Goal: Task Accomplishment & Management: Use online tool/utility

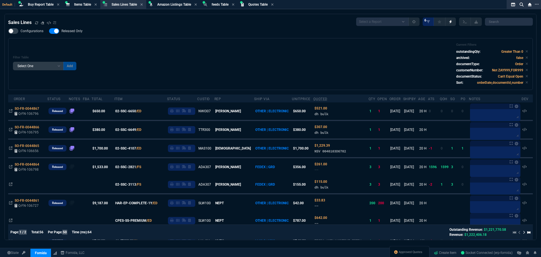
select select "8: NEPT"
select select
drag, startPoint x: 143, startPoint y: 56, endPoint x: 148, endPoint y: 7, distance: 49.8
click at [143, 56] on div "Filter Table Select One Add Filter () Age () ATS () Cond (itemVariantCode) Cust…" at bounding box center [270, 64] width 515 height 42
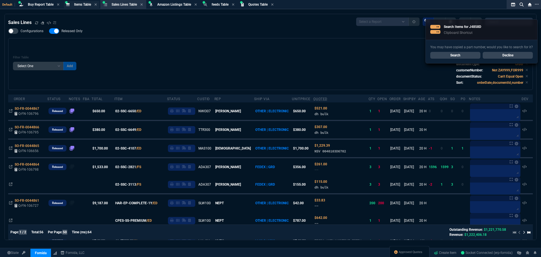
click at [79, 5] on span "Items Table" at bounding box center [82, 5] width 17 height 4
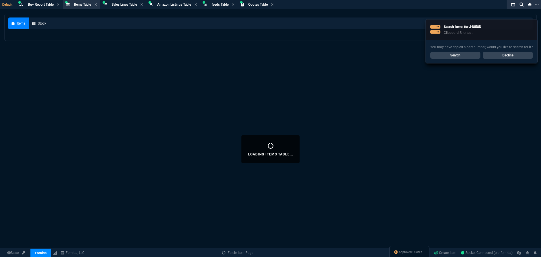
select select
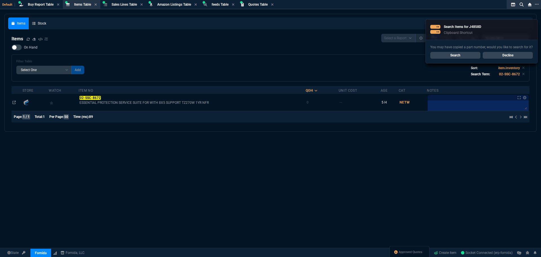
click at [528, 51] on div "You may have copied a part number, would you like to search for it? Search Decl…" at bounding box center [482, 51] width 112 height 23
click at [510, 55] on link "Decline" at bounding box center [508, 55] width 50 height 7
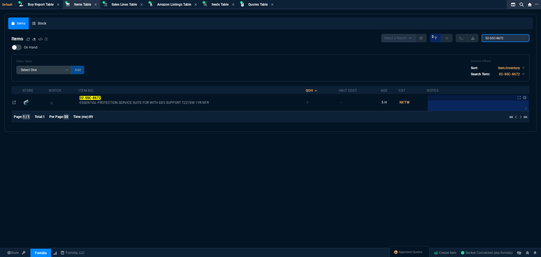
drag, startPoint x: 507, startPoint y: 39, endPoint x: 449, endPoint y: 32, distance: 58.3
click at [452, 32] on nx-fornida-items-table "Items Select a Report NEW QUERY 2 02-SSC-8672 On Hand Filter Table Select One A…" at bounding box center [270, 79] width 525 height 98
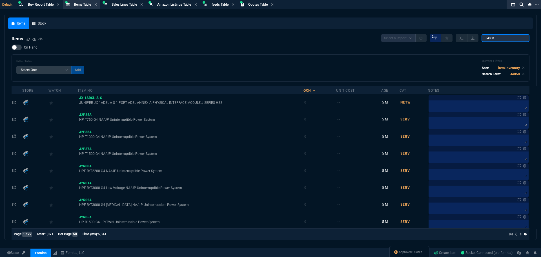
type input "J4858"
click at [21, 48] on div at bounding box center [17, 48] width 10 height 6
click at [12, 48] on input "On Hand" at bounding box center [11, 47] width 0 height 0
checkbox input "true"
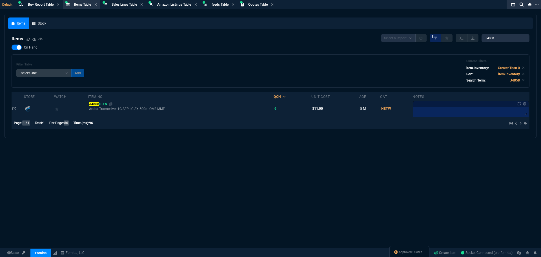
click at [102, 105] on span "J4858 D-FN" at bounding box center [98, 104] width 18 height 4
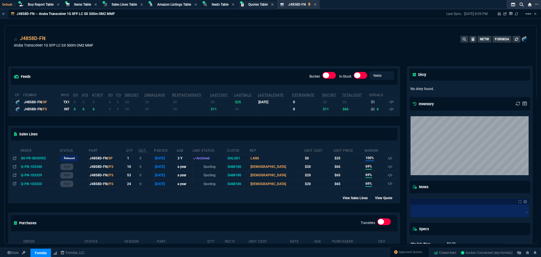
click at [260, 5] on span "Quotes Table" at bounding box center [257, 5] width 19 height 4
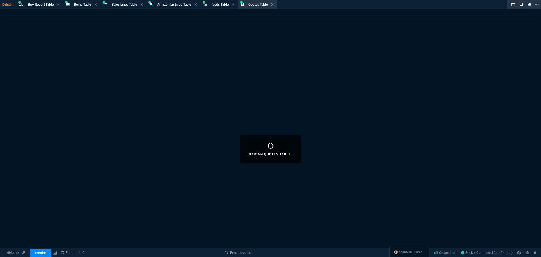
select select
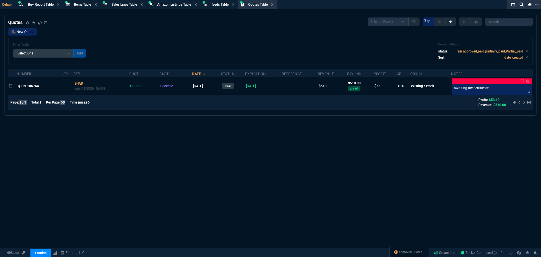
click at [23, 31] on link "New Quote" at bounding box center [22, 31] width 28 height 7
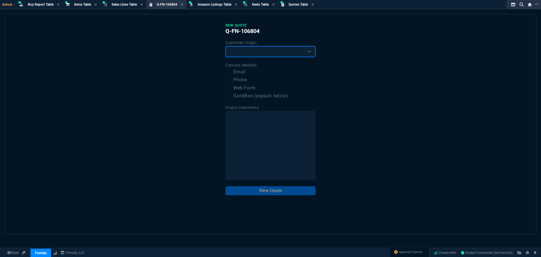
click at [254, 53] on select "Existing Customer Amazon Lead (first order) Website Lead (first order) Called (…" at bounding box center [270, 51] width 90 height 11
select select "existing"
click at [225, 46] on select "Existing Customer Amazon Lead (first order) Website Lead (first order) Called (…" at bounding box center [270, 51] width 90 height 11
click at [152, 120] on div "New Quote Q-FN-106804 Customer Origin Existing Customer Amazon Lead (first orde…" at bounding box center [271, 124] width 532 height 221
click at [228, 72] on input "Email" at bounding box center [228, 72] width 7 height 7
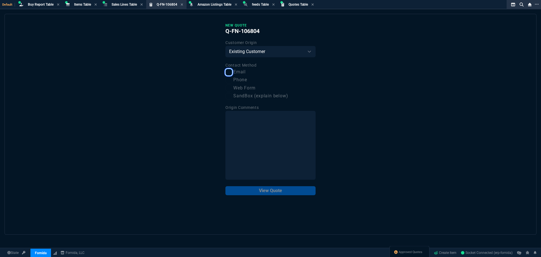
checkbox input "true"
click at [273, 193] on button "View Quote" at bounding box center [270, 190] width 90 height 9
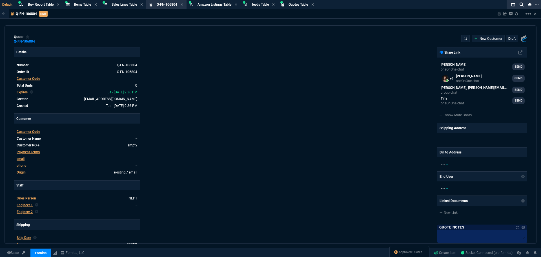
click at [31, 80] on span "Customer Code" at bounding box center [28, 79] width 23 height 4
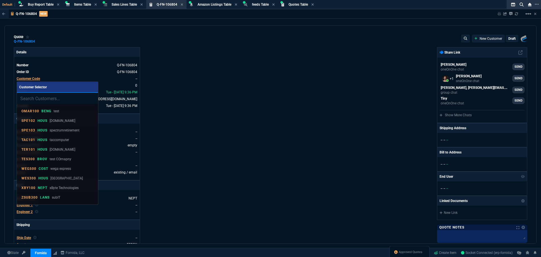
click at [42, 100] on input "search" at bounding box center [57, 98] width 81 height 11
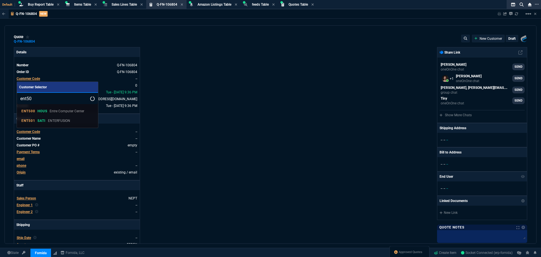
type input "ent501"
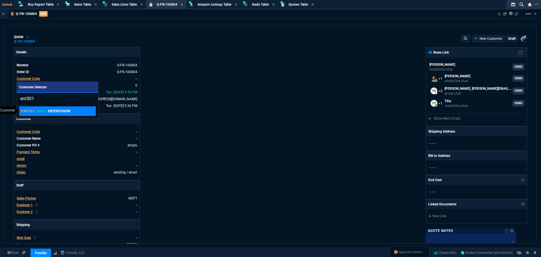
click at [30, 111] on p "ENT501" at bounding box center [28, 111] width 14 height 5
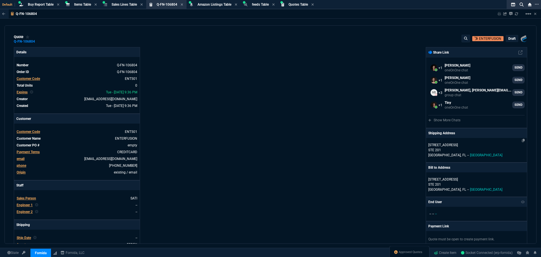
click at [445, 147] on p "STE 201" at bounding box center [476, 149] width 96 height 5
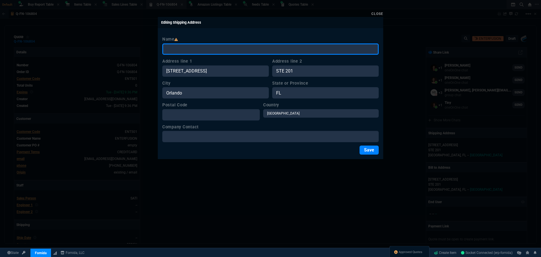
click at [180, 48] on input "Name" at bounding box center [270, 48] width 216 height 11
paste input "Fountains Country Club"
type input "Fountains Country Club"
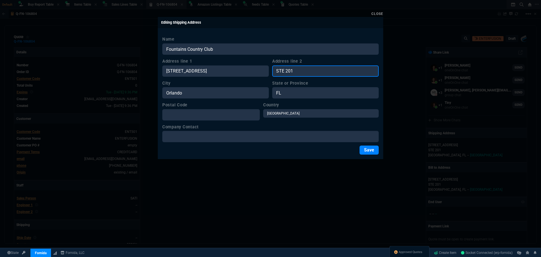
drag, startPoint x: 298, startPoint y: 70, endPoint x: 253, endPoint y: 66, distance: 45.8
click at [253, 66] on div "Address line 1 745 N Magnolia Ave Address line 2 STE 201" at bounding box center [270, 67] width 216 height 19
paste input "Ben Andrade"
type input "Ben Andrade"
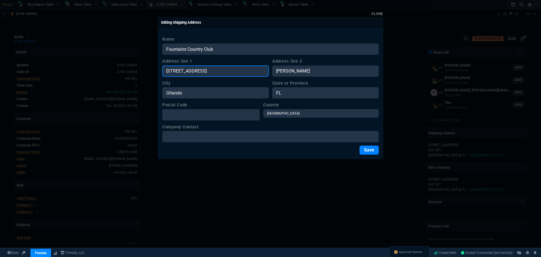
drag, startPoint x: 208, startPoint y: 69, endPoint x: 148, endPoint y: 69, distance: 59.5
click at [148, 69] on div "Close Editing Shipping Address Name Fountains Country Club Address line 1 745 N…" at bounding box center [270, 128] width 541 height 257
paste input "4476 Fountains Dr"
type input "4476 Fountains Dr"
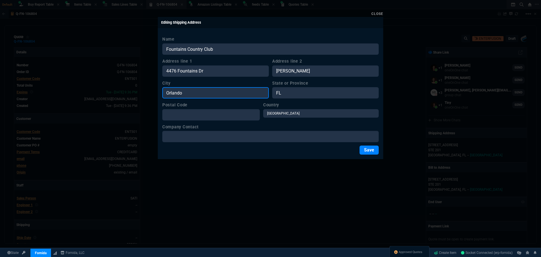
drag, startPoint x: 192, startPoint y: 95, endPoint x: 151, endPoint y: 90, distance: 41.6
click at [151, 90] on div "Close Editing Shipping Address Name Fountains Country Club Address line 1 4476 …" at bounding box center [270, 128] width 541 height 257
paste input "Lake Worth"
type input "Lake Worth"
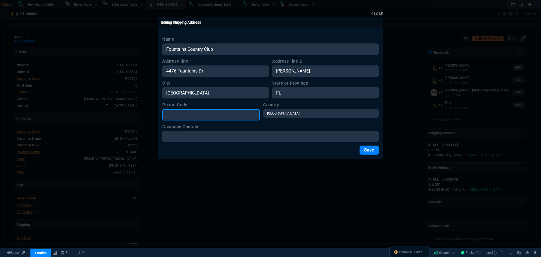
click at [198, 116] on input "Postal Code" at bounding box center [211, 114] width 98 height 11
type input "33467"
click at [366, 149] on button "Save" at bounding box center [369, 149] width 19 height 9
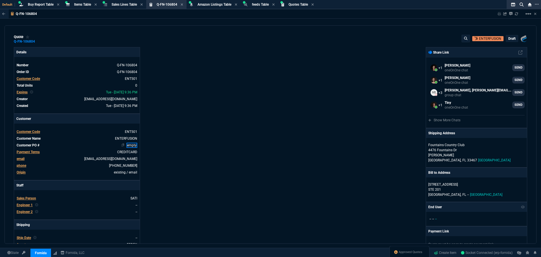
click at [132, 145] on link "empty" at bounding box center [132, 145] width 11 height 5
click at [179, 147] on div "Details Number Q-FN-106804 Order ID Q-FN-106804 Customer Code ENT501 Total Unit…" at bounding box center [142, 192] width 257 height 291
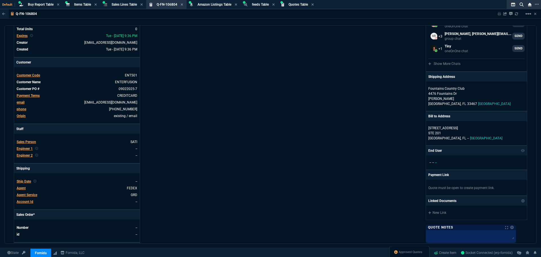
click at [27, 196] on span "Agent Service" at bounding box center [27, 195] width 21 height 4
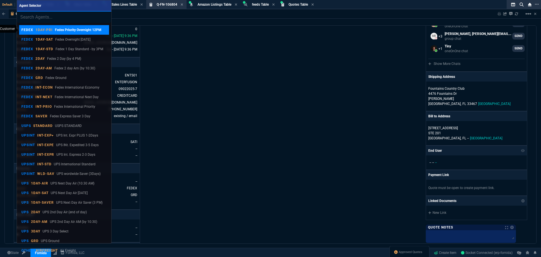
click at [50, 30] on p "1DAY-PRI" at bounding box center [44, 30] width 17 height 5
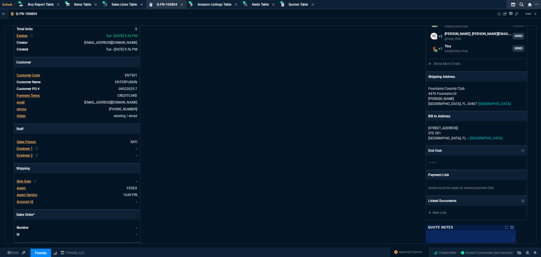
click at [221, 104] on div "Details Number Q-FN-106804 Order ID Q-FN-106804 Customer Code ENT501 Total Unit…" at bounding box center [142, 136] width 257 height 291
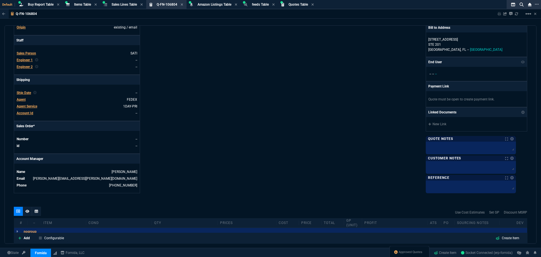
scroll to position [169, 0]
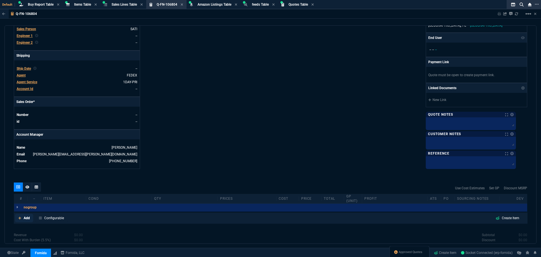
click at [23, 216] on link "Add" at bounding box center [24, 218] width 18 height 8
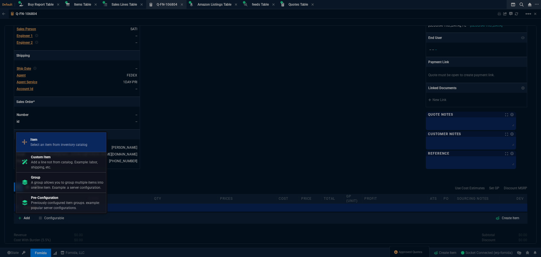
click at [37, 142] on p "Select an item from inventory catalog" at bounding box center [58, 144] width 57 height 5
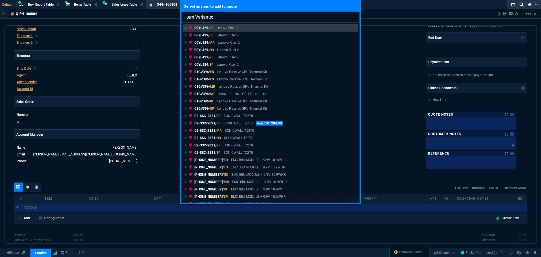
click at [237, 17] on input "Item Variants:" at bounding box center [271, 17] width 178 height 11
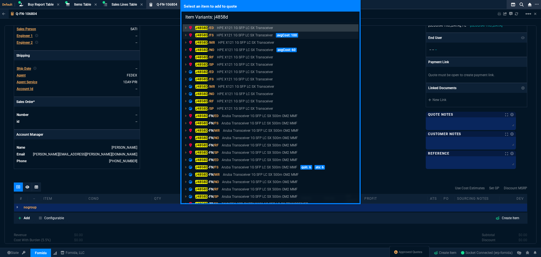
type input "Item Variants: j4858d"
click at [233, 35] on p "HPE X121 1G SFP LC SX Transceiver" at bounding box center [245, 35] width 56 height 5
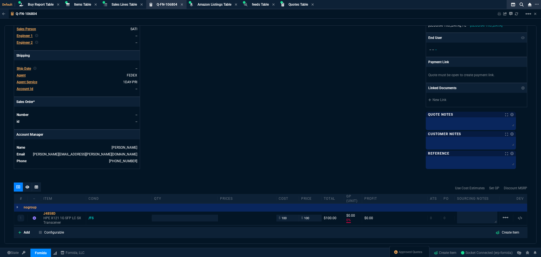
type input "0"
type input "436"
type input "77"
click at [170, 217] on input "number" at bounding box center [184, 217] width 61 height 6
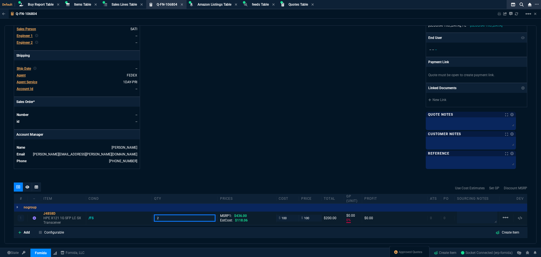
type input "2"
type input "50"
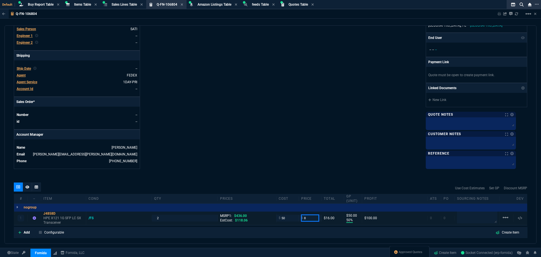
type input "85"
type input "41"
type input "35"
type input "81"
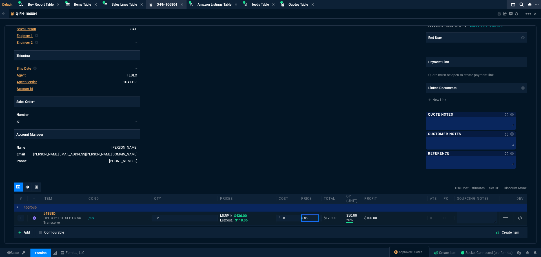
type input "85"
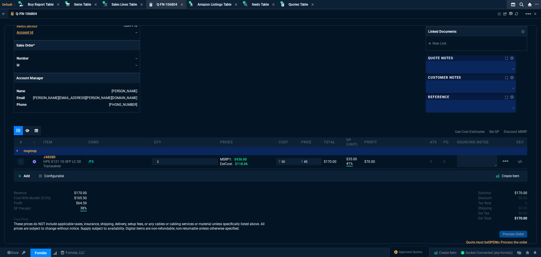
click at [519, 207] on span "$0.00" at bounding box center [523, 208] width 9 height 4
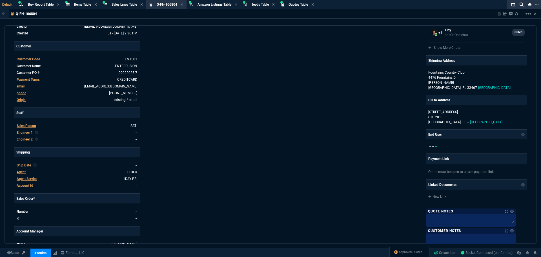
scroll to position [0, 0]
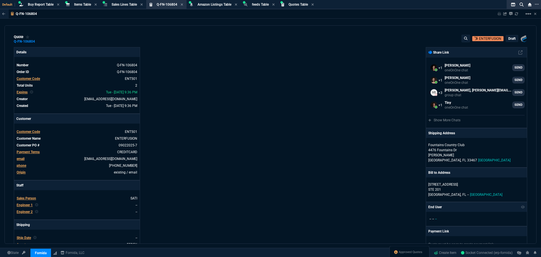
click at [511, 40] on p "draft" at bounding box center [511, 38] width 7 height 5
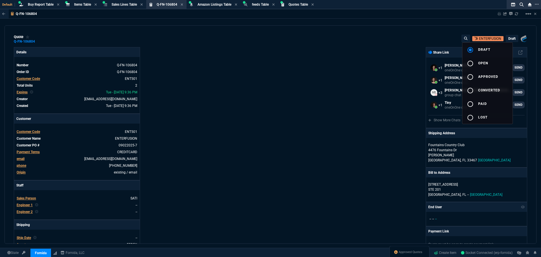
click at [326, 70] on div at bounding box center [270, 128] width 541 height 257
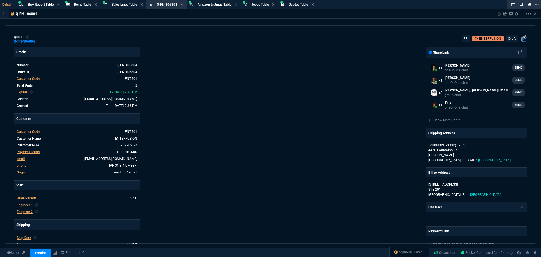
scroll to position [197, 0]
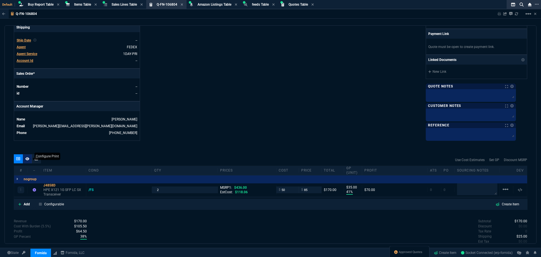
click at [27, 159] on icon at bounding box center [27, 158] width 4 height 3
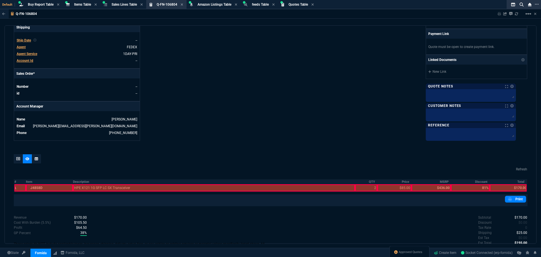
click at [14, 187] on td "1" at bounding box center [20, 188] width 12 height 8
click at [19, 189] on div at bounding box center [20, 187] width 12 height 7
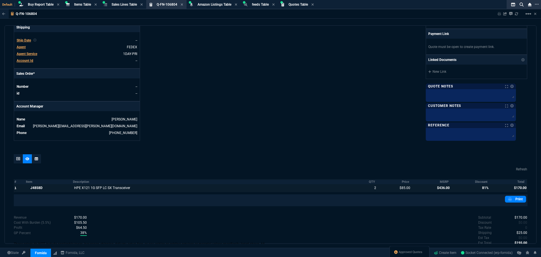
click at [447, 188] on div at bounding box center [431, 187] width 39 height 7
click at [477, 186] on div at bounding box center [470, 187] width 39 height 7
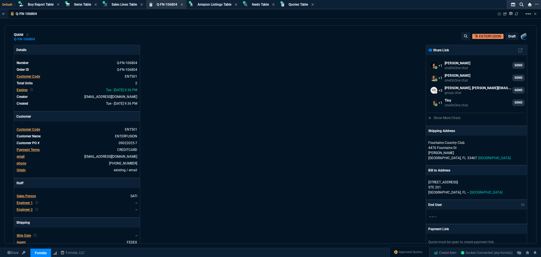
scroll to position [0, 0]
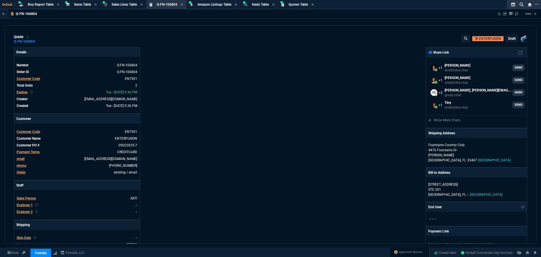
click at [508, 37] on p "draft" at bounding box center [511, 38] width 7 height 5
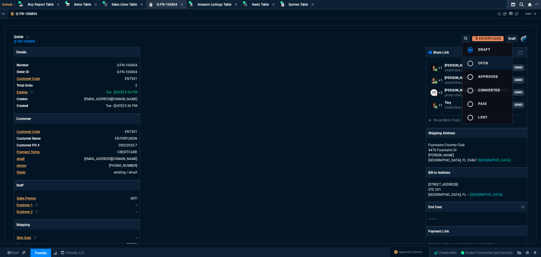
click at [472, 62] on mat-icon "radio_button_unchecked" at bounding box center [470, 63] width 7 height 7
click at [395, 56] on div at bounding box center [270, 128] width 541 height 257
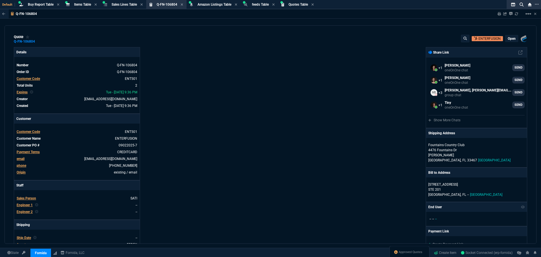
type input "41"
type input "35"
type input "436"
type input "81"
click at [499, 14] on icon at bounding box center [499, 13] width 3 height 3
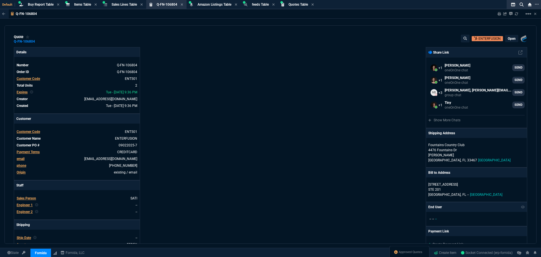
type input "41"
type input "35"
type input "81"
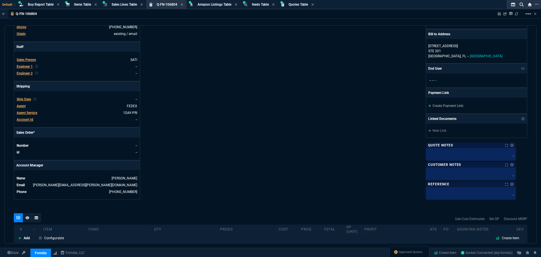
scroll to position [141, 0]
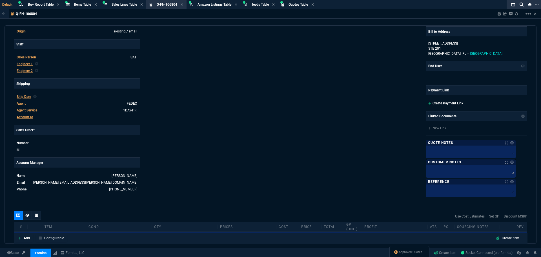
click at [447, 103] on link "Create Payment Link" at bounding box center [445, 103] width 35 height 4
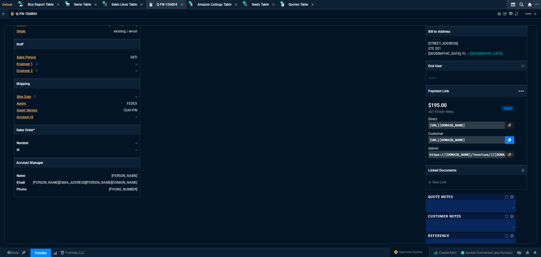
click at [508, 140] on icon at bounding box center [509, 139] width 3 height 3
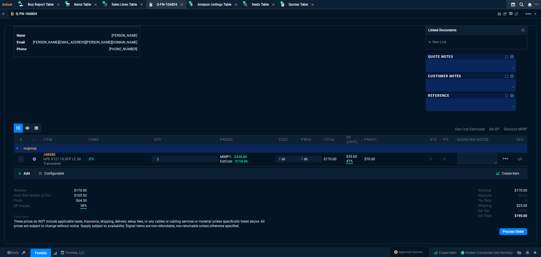
scroll to position [289, 0]
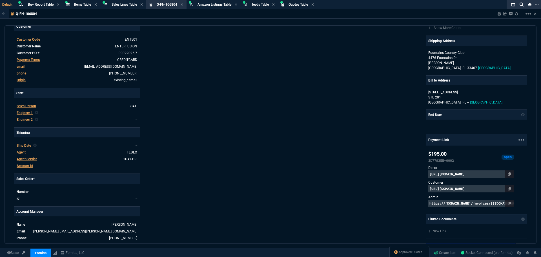
scroll to position [0, 0]
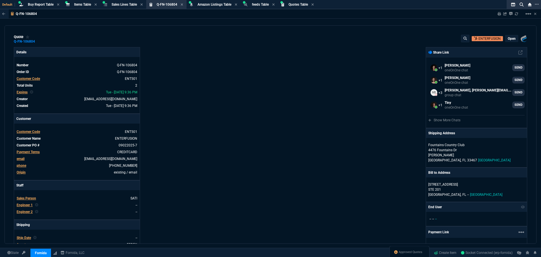
click at [392, 66] on div "Fornida, LLC 2609 Technology Dr Suite 300 Plano, TX 75074 Share Link Steven Hua…" at bounding box center [399, 219] width 257 height 344
click at [329, 46] on div "quote Q-FN-106804 ENTERFUSION open Fornida, LLC 2609 Technology Dr Suite 300 Pl…" at bounding box center [271, 134] width 532 height 218
click at [332, 135] on div "Fornida, LLC 2609 Technology Dr Suite 300 Plano, TX 75074 Share Link Steven Hua…" at bounding box center [399, 219] width 257 height 344
click at [405, 251] on span "Approved Quotes" at bounding box center [411, 252] width 24 height 5
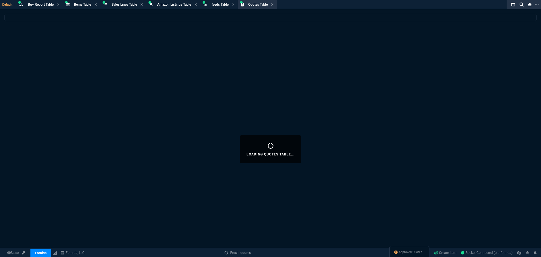
select select
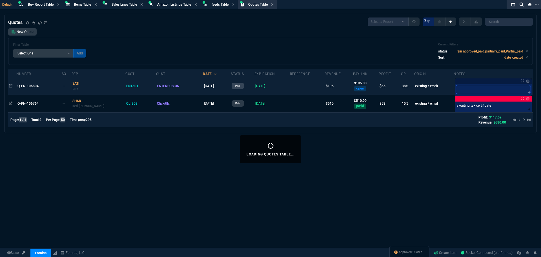
click at [477, 88] on textarea at bounding box center [493, 89] width 75 height 8
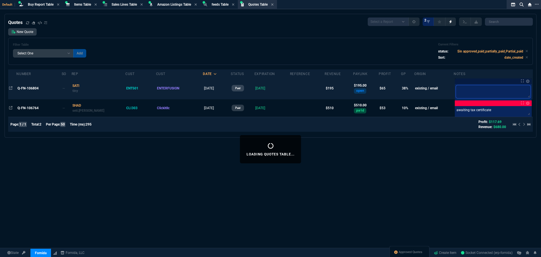
type textarea "T"
type textarea "Ti"
type textarea "Tin"
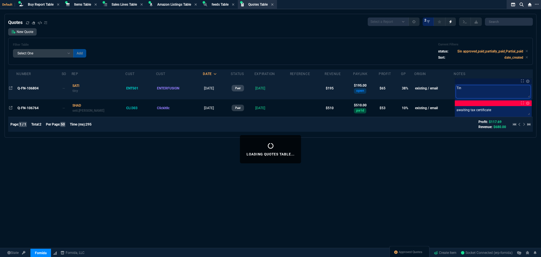
type textarea "Tiny"
type textarea "Tiny w"
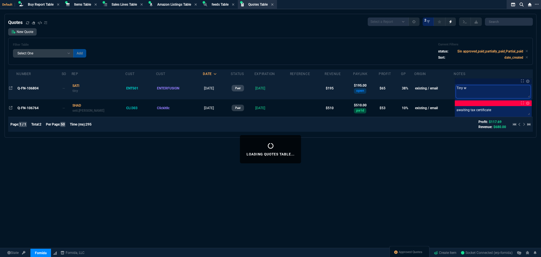
type textarea "Tiny wi"
type textarea "Tiny wil"
type textarea "Tiny will"
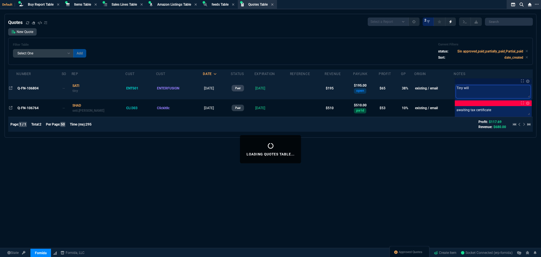
type textarea "Tiny will"
type textarea "Tiny will s"
type textarea "Tiny will se"
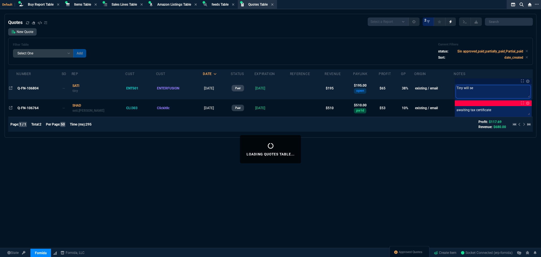
type textarea "Tiny will sen"
type textarea "Tiny will send"
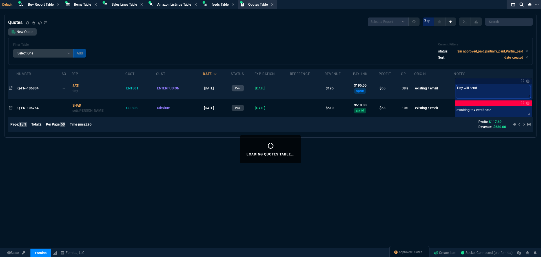
type textarea "Tiny will send"
type textarea "Tiny will send P"
type textarea "Tiny will send P1"
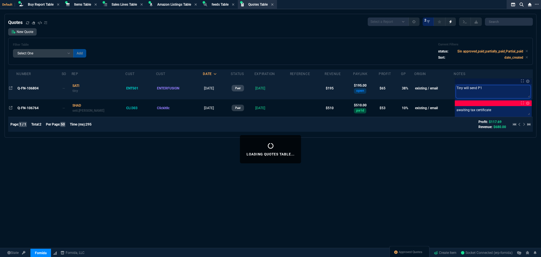
type textarea "Tiny will send P1"
type textarea "Tiny will send P1 s"
type textarea "Tiny will send P1 sh"
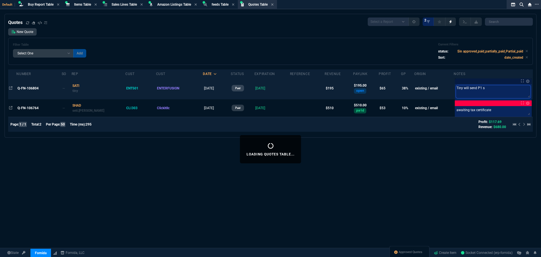
type textarea "Tiny will send P1 sh"
type textarea "Tiny will send P1 shi"
type textarea "Tiny will send P1 ship"
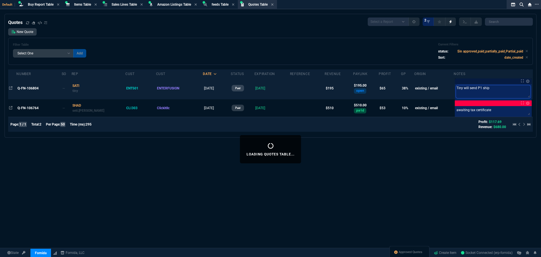
type textarea "Tiny will send P1 shipp"
type textarea "Tiny will send P1 shippo"
type textarea "Tiny will send P1 shippoi"
type textarea "Tiny will send P1 shippoin"
type textarea "Tiny will send P1 shippoing"
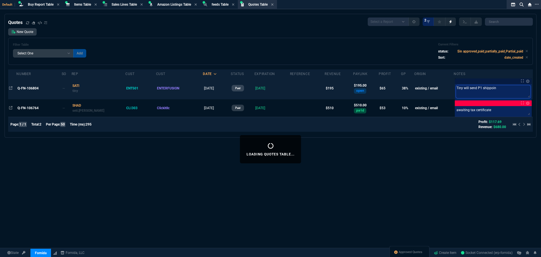
type textarea "Tiny will send P1 shippoing"
type textarea "Tiny will send P1 shippoin"
type textarea "Tiny will send P1 shippoi"
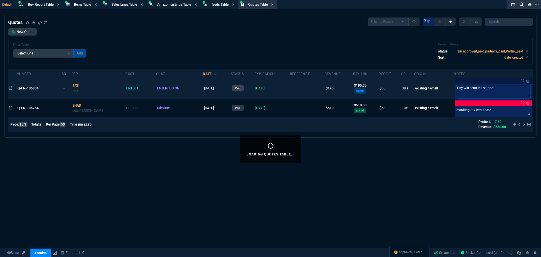
type textarea "Tiny will send P1 shippo"
type textarea "Tiny will send P1 shipp"
type textarea "Tiny will send P1 shippo"
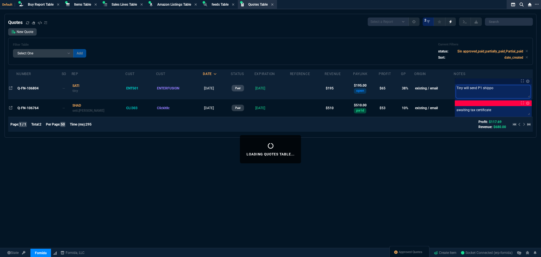
type textarea "Tiny will send P1 shippon"
type textarea "Tiny will send P1 shipponm"
type textarea "Tiny will send P1 shipponmg"
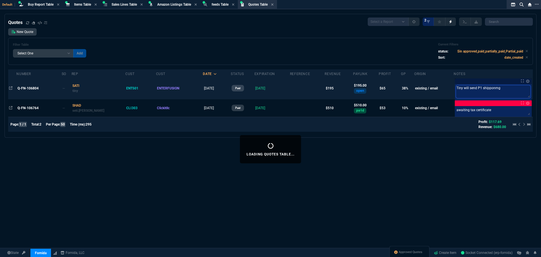
type textarea "Tiny will send P1 shipponm"
type textarea "Tiny will send P1 shippon"
type textarea "Tiny will send P1 shippo"
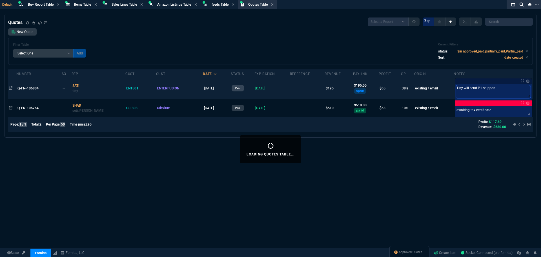
type textarea "Tiny will send P1 shippo"
type textarea "Tiny will send P1 shipp"
type textarea "Tiny will send P1 shippi"
type textarea "Tiny will send P1 shippin"
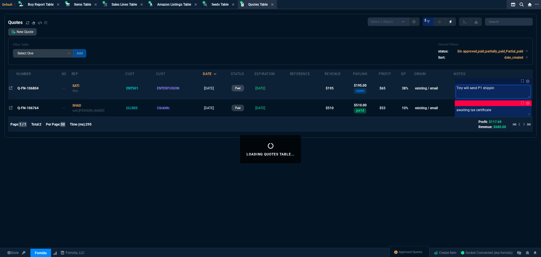
type textarea "Tiny will send P1 shipping"
type textarea "Tiny will send P1 shipping l"
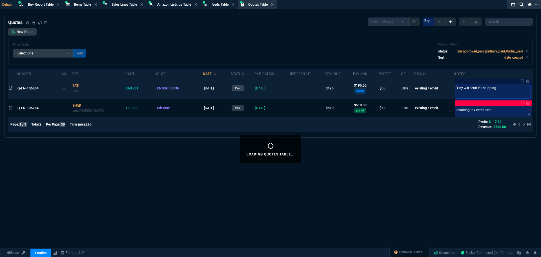
type textarea "Tiny will send P1 shipping l"
type textarea "Tiny will send P1 shipping la"
type textarea "Tiny will send P1 shipping lab"
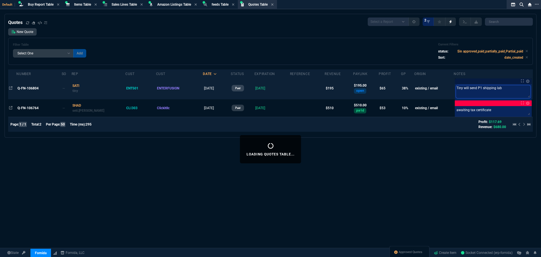
type textarea "Tiny will send P1 shipping labe"
type textarea "Tiny will send P1 shipping label"
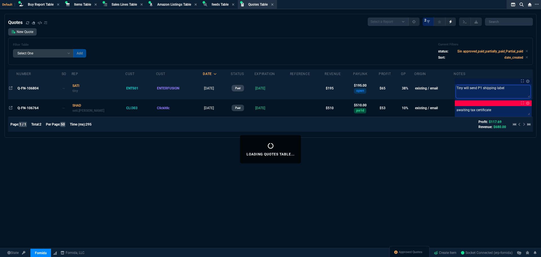
type textarea "Tiny will send P1 shipping label"
type textarea "Tiny will send P1 shipping label t"
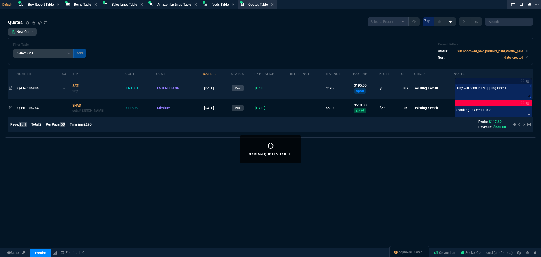
type textarea "Tiny will send P1 shipping label t"
type textarea "Tiny will send P1 shipping label to"
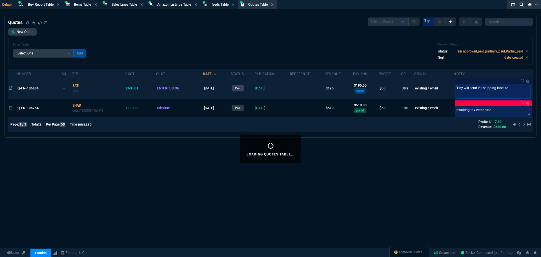
type textarea "Tiny will send P1 shipping label to"
type textarea "Tiny will send P1 shipping label to p"
type textarea "Tiny will send P1 shipping label to pe"
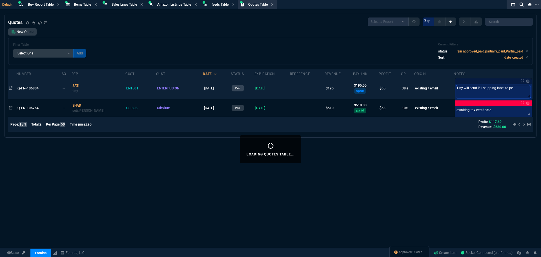
type textarea "Tiny will send P1 shipping label to per"
type textarea "Tiny will send P1 shipping label to perr"
type textarea "Tiny will send P1 shipping label to perry"
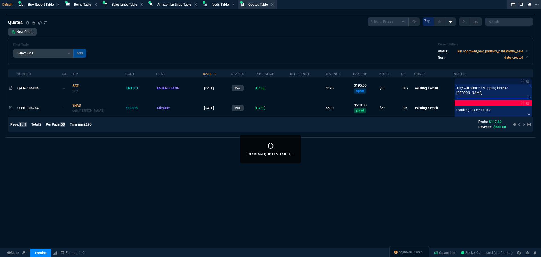
type textarea "Tiny will send P1 shipping label to perry"
click at [467, 166] on div "Loading Quotes Table... Quotes Select a Report Fruit (MTD) APPROVED Quotes 2 Ne…" at bounding box center [270, 149] width 541 height 271
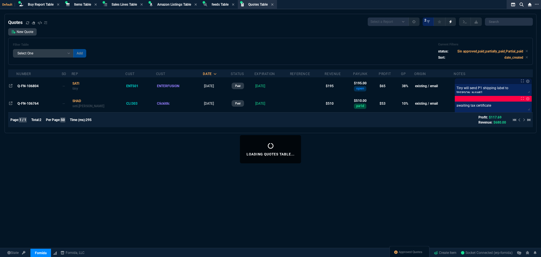
click at [311, 210] on div "Loading Quotes Table... Quotes Select a Report Fruit (MTD) APPROVED Quotes 2 Ne…" at bounding box center [270, 149] width 541 height 271
click at [98, 143] on div "Loading Quotes Table... Quotes Select a Report Fruit (MTD) APPROVED Quotes 2 Ne…" at bounding box center [270, 149] width 541 height 271
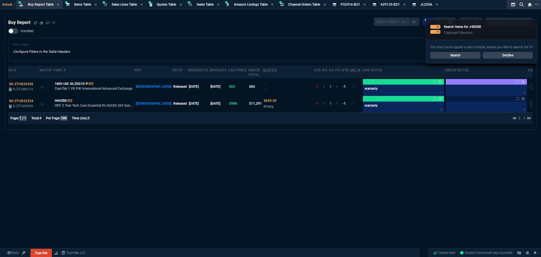
select select "8: NEPT"
drag, startPoint x: 109, startPoint y: 23, endPoint x: 105, endPoint y: 18, distance: 6.6
click at [110, 23] on div "Buy Report Select a Report Not Purchased 1" at bounding box center [270, 21] width 525 height 8
click at [83, 4] on span "Items Table" at bounding box center [82, 5] width 17 height 4
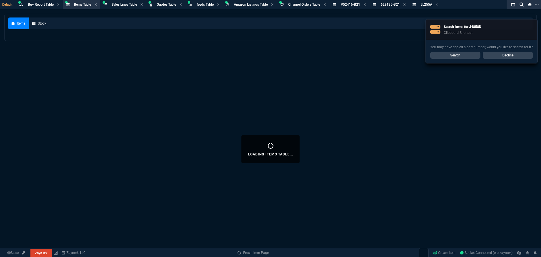
select select
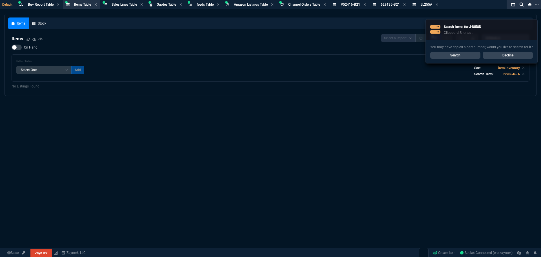
click at [445, 55] on link "Search" at bounding box center [455, 55] width 50 height 7
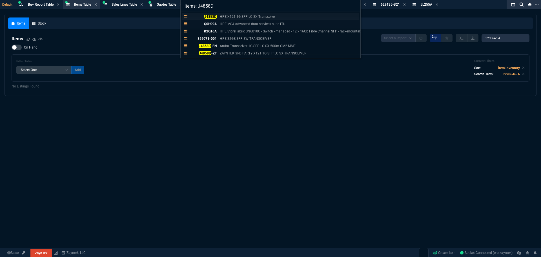
click at [217, 16] on div "J4858D HPE X121 1G SFP LC SX Transceiver" at bounding box center [234, 16] width 89 height 5
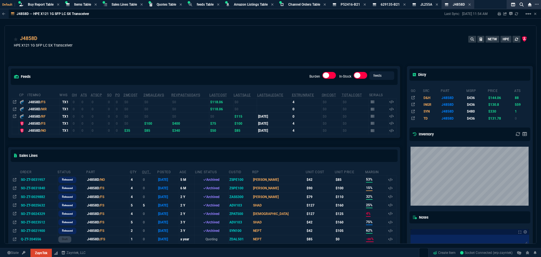
click at [123, 45] on div "J4858D HPE X121 1G SFP LC SX Transceiver NETW HPE" at bounding box center [271, 45] width 514 height 20
select select "8: NEPT"
click at [77, 3] on span "Items Table" at bounding box center [82, 5] width 17 height 4
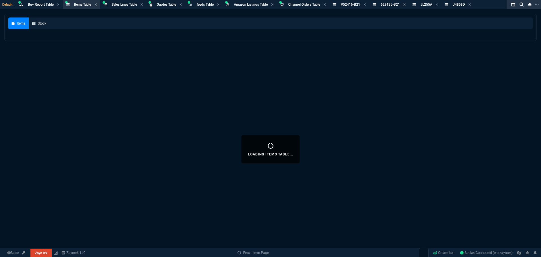
select select
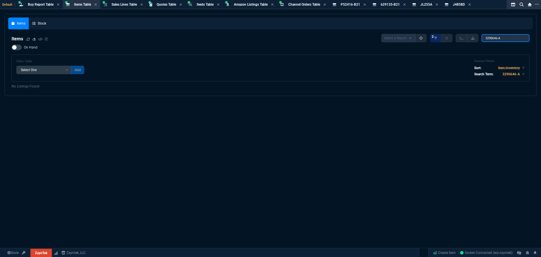
drag, startPoint x: 504, startPoint y: 36, endPoint x: 392, endPoint y: 41, distance: 112.6
click at [415, 36] on div "Select a Report NEW QUERY 2 3290646-A" at bounding box center [455, 38] width 148 height 8
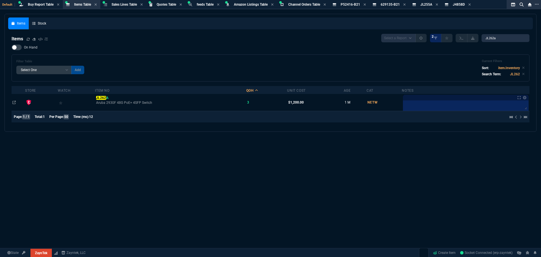
type input "JL262A"
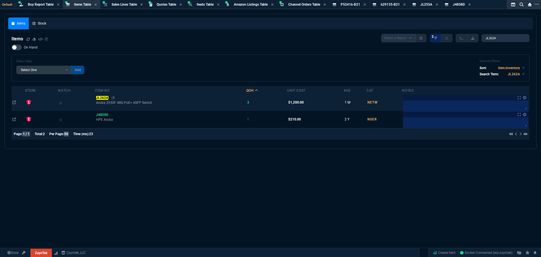
click at [108, 99] on mark "JL262A" at bounding box center [102, 98] width 12 height 4
